Goal: Task Accomplishment & Management: Manage account settings

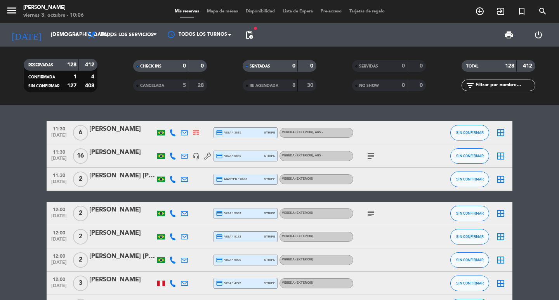
click at [499, 85] on input "text" at bounding box center [505, 85] width 60 height 9
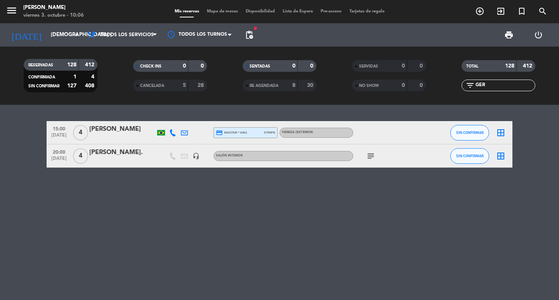
type input "GER"
click at [116, 158] on div "[PERSON_NAME]." at bounding box center [122, 153] width 66 height 10
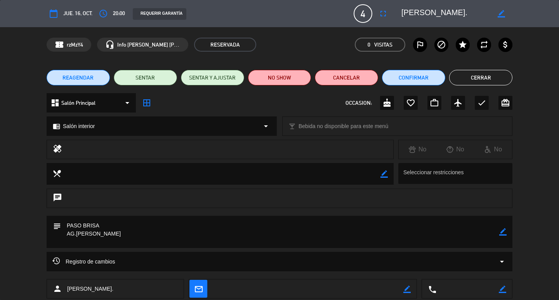
click at [500, 237] on div "border_color" at bounding box center [503, 232] width 7 height 32
click at [503, 230] on icon "border_color" at bounding box center [503, 231] width 7 height 7
click at [99, 222] on textarea at bounding box center [280, 232] width 439 height 32
type textarea "PASO [PERSON_NAME].[PERSON_NAME]"
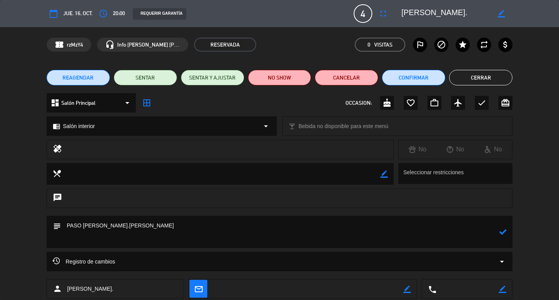
click at [505, 228] on div at bounding box center [503, 232] width 7 height 32
click at [505, 233] on icon at bounding box center [503, 231] width 7 height 7
click at [480, 83] on button "Cerrar" at bounding box center [480, 78] width 63 height 16
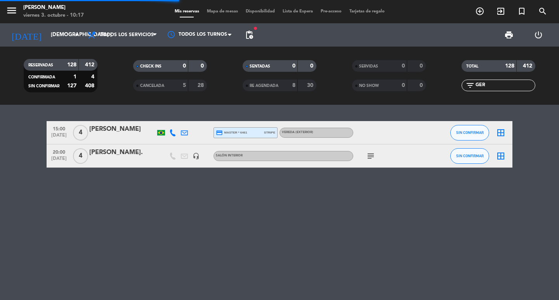
click at [41, 44] on div "[DATE] jue. [DATE] arrow_drop_down" at bounding box center [45, 34] width 78 height 23
click at [47, 41] on input "[DEMOGRAPHIC_DATA] [DATE]" at bounding box center [81, 35] width 68 height 14
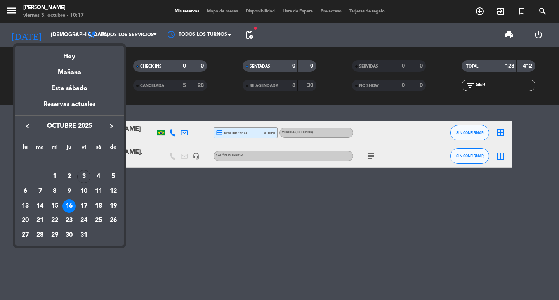
drag, startPoint x: 80, startPoint y: 56, endPoint x: 87, endPoint y: 51, distance: 8.4
click at [81, 55] on div "Hoy" at bounding box center [69, 54] width 109 height 16
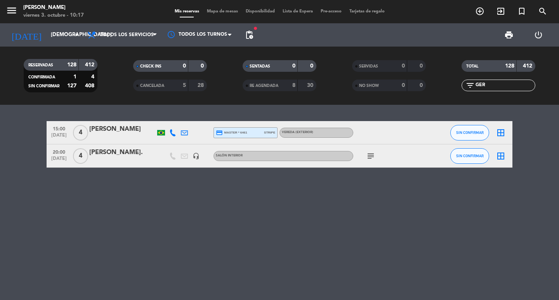
type input "vie. [DATE]"
click at [100, 43] on span "Todos los servicios" at bounding box center [123, 34] width 78 height 17
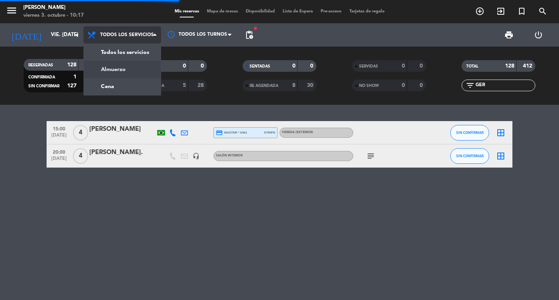
click at [113, 69] on div "menu [PERSON_NAME] 3. octubre - 10:17 Mis reservas Mapa de mesas Disponibilidad…" at bounding box center [279, 52] width 559 height 105
